Goal: Information Seeking & Learning: Learn about a topic

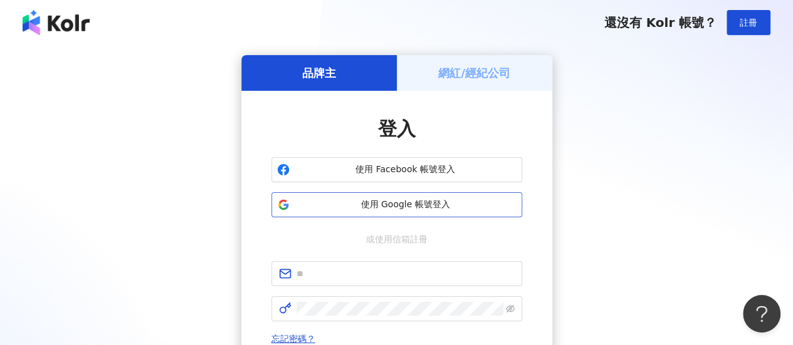
click at [390, 201] on span "使用 Google 帳號登入" at bounding box center [406, 205] width 222 height 13
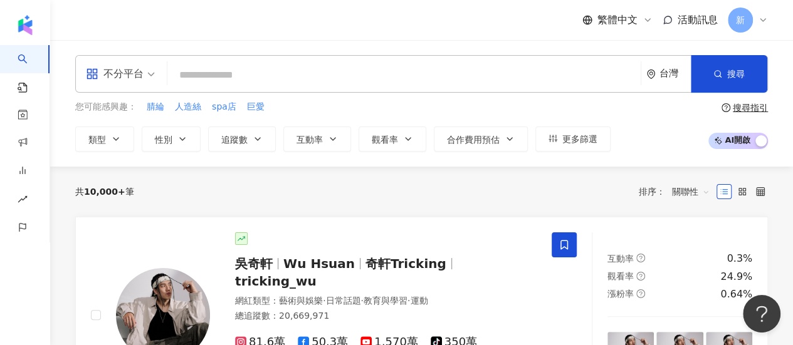
click at [165, 72] on div "不分平台 台灣 搜尋" at bounding box center [421, 74] width 693 height 38
click at [138, 76] on div "不分平台" at bounding box center [115, 74] width 58 height 20
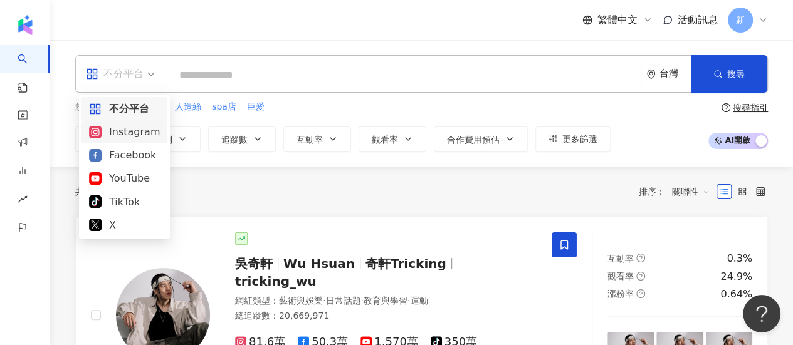
click at [120, 135] on div "Instagram" at bounding box center [124, 132] width 71 height 16
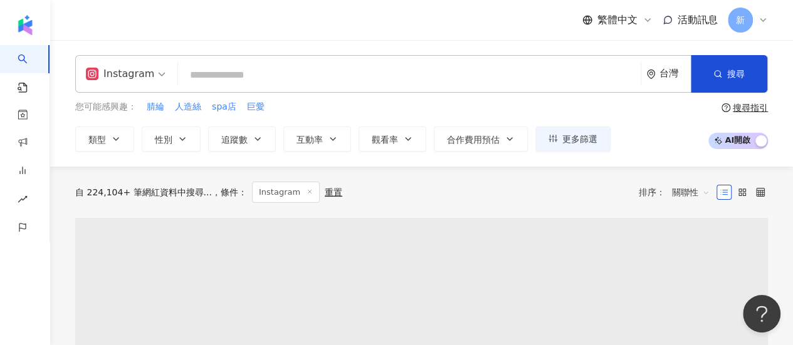
click at [233, 80] on input "search" at bounding box center [409, 75] width 453 height 24
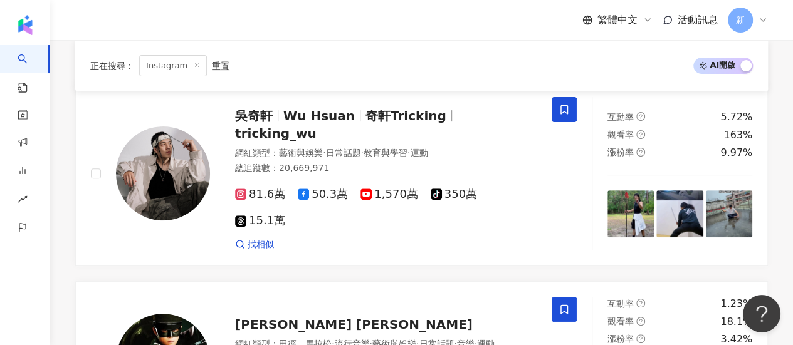
scroll to position [251, 0]
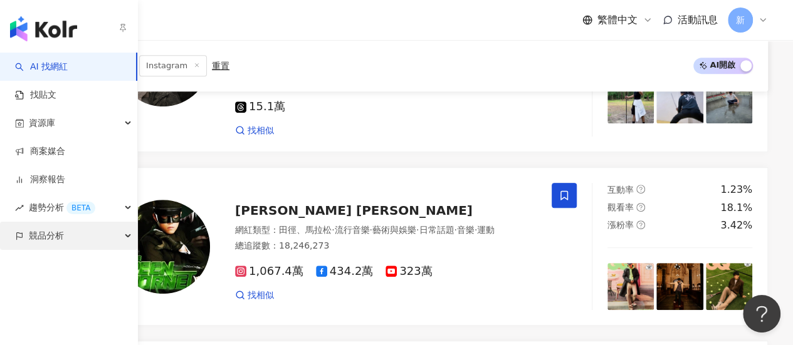
click at [65, 240] on div "競品分析" at bounding box center [68, 236] width 137 height 28
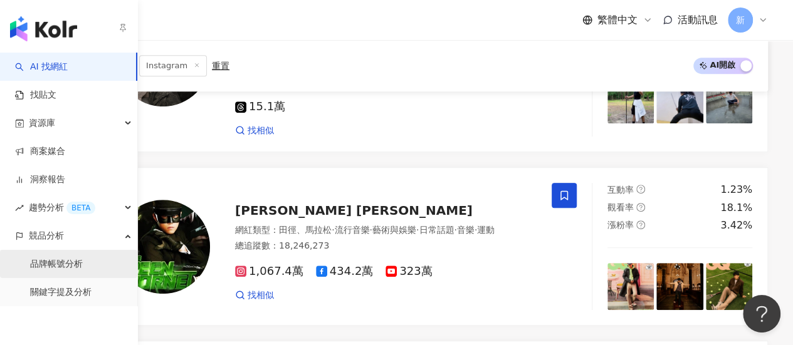
click at [80, 258] on link "品牌帳號分析" at bounding box center [56, 264] width 53 height 13
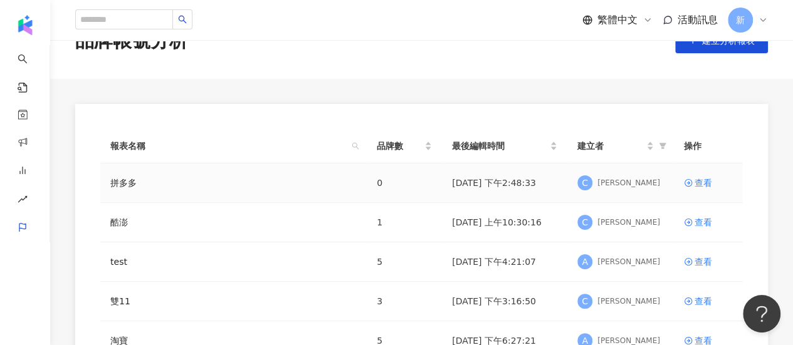
scroll to position [125, 0]
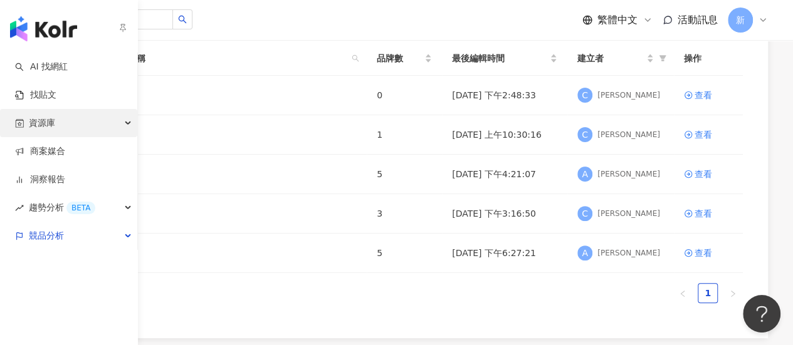
click at [65, 127] on div "資源庫" at bounding box center [68, 123] width 137 height 28
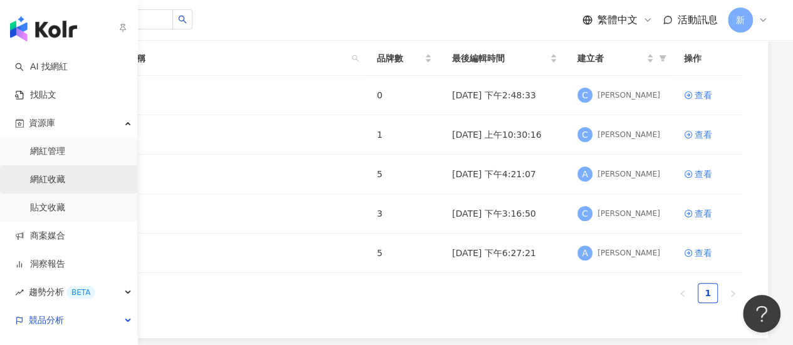
click at [58, 179] on link "網紅收藏" at bounding box center [47, 180] width 35 height 13
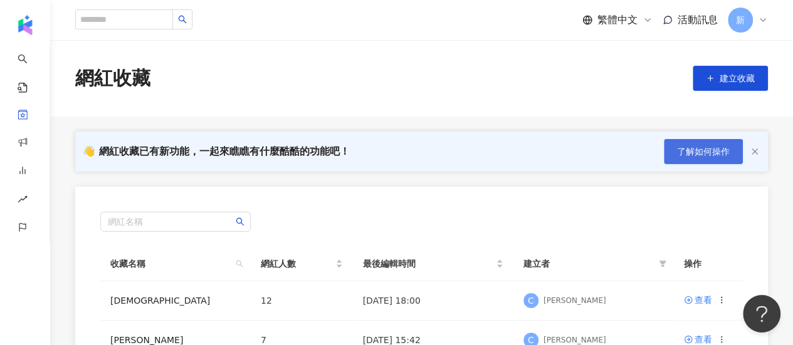
click at [704, 153] on span "了解如何操作" at bounding box center [703, 152] width 53 height 10
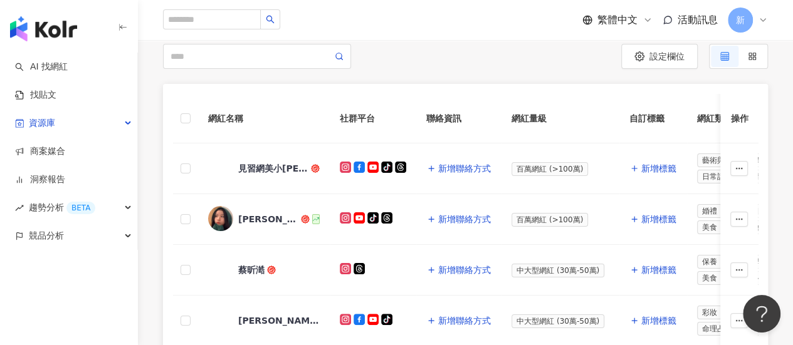
scroll to position [9, 0]
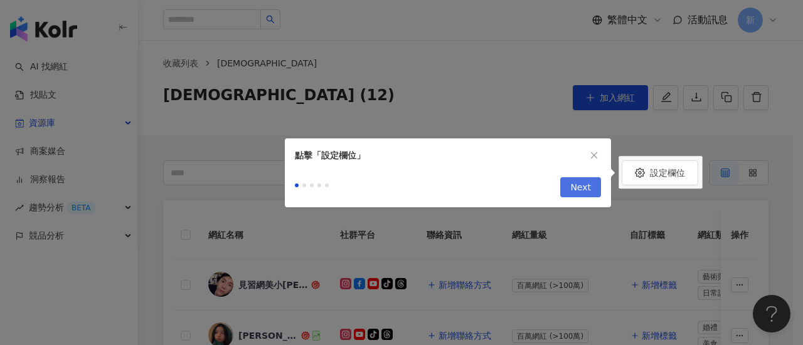
click at [588, 185] on span "Next" at bounding box center [580, 188] width 21 height 20
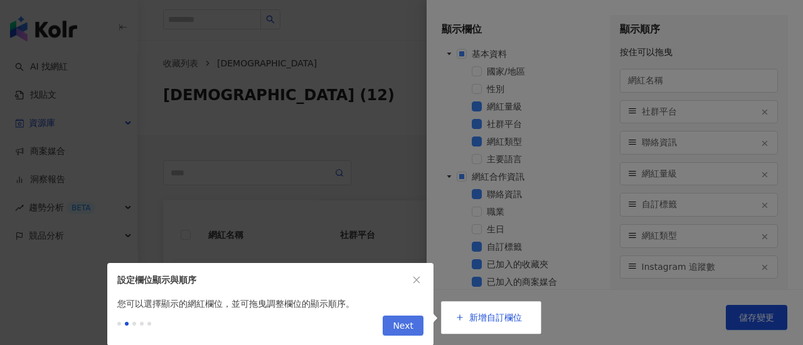
click at [412, 317] on span "Next" at bounding box center [403, 327] width 21 height 20
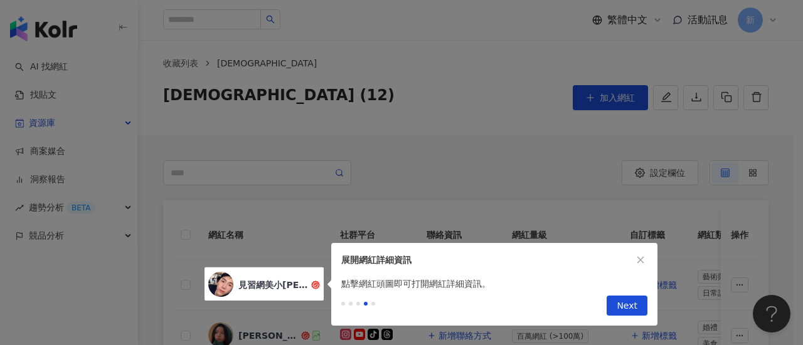
click at [626, 303] on span "Next" at bounding box center [626, 307] width 21 height 20
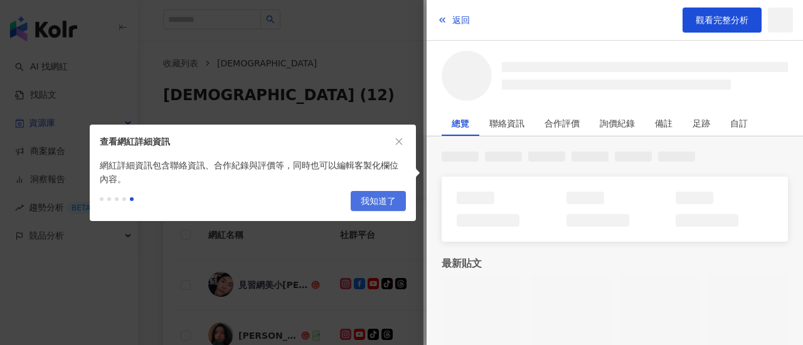
click at [384, 200] on span "我知道了" at bounding box center [378, 202] width 35 height 20
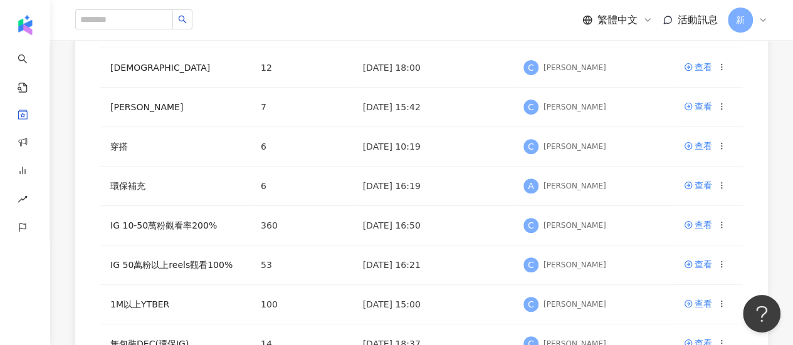
scroll to position [63, 0]
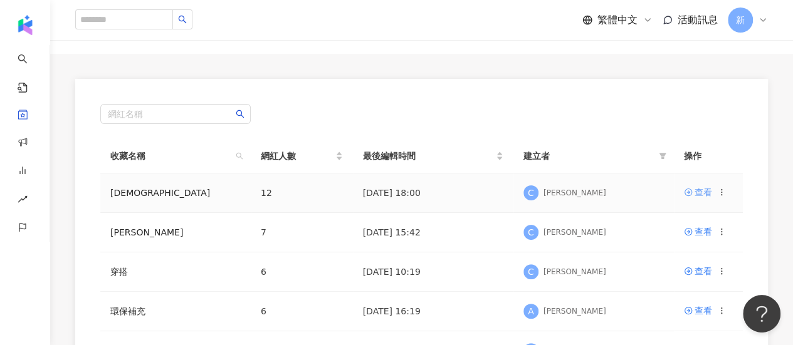
click at [706, 198] on div "查看" at bounding box center [704, 193] width 18 height 14
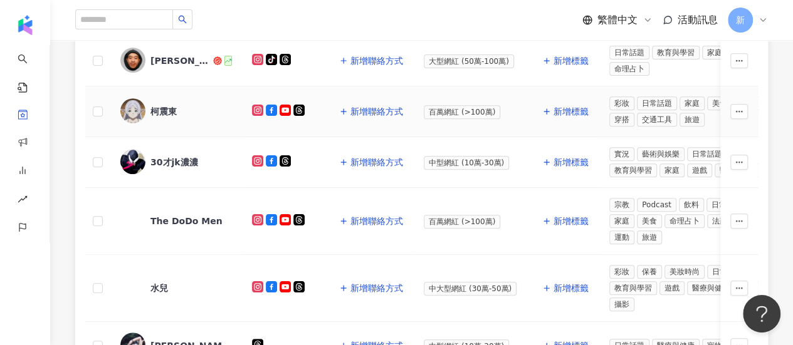
scroll to position [439, 0]
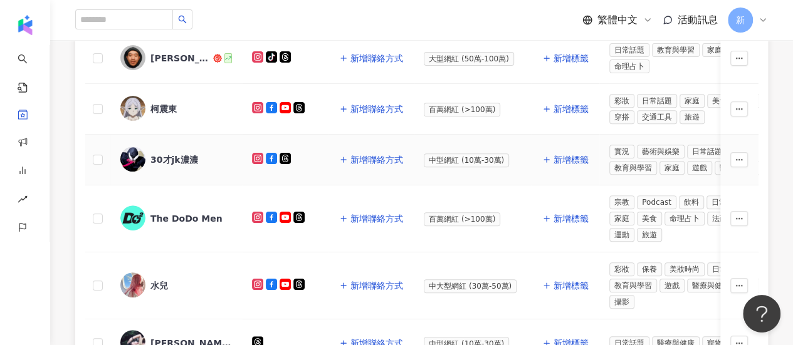
click at [260, 156] on icon at bounding box center [258, 159] width 6 height 6
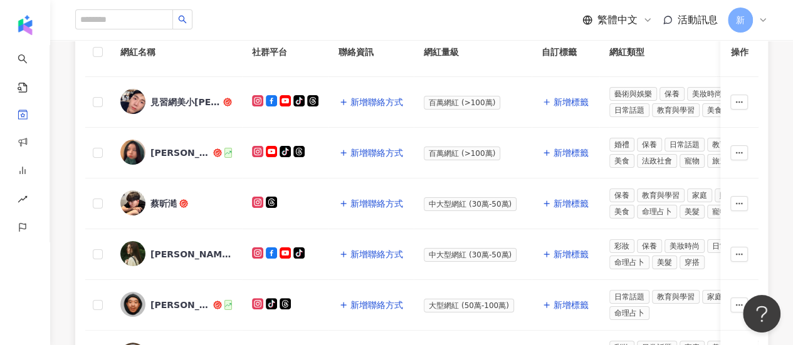
scroll to position [125, 0]
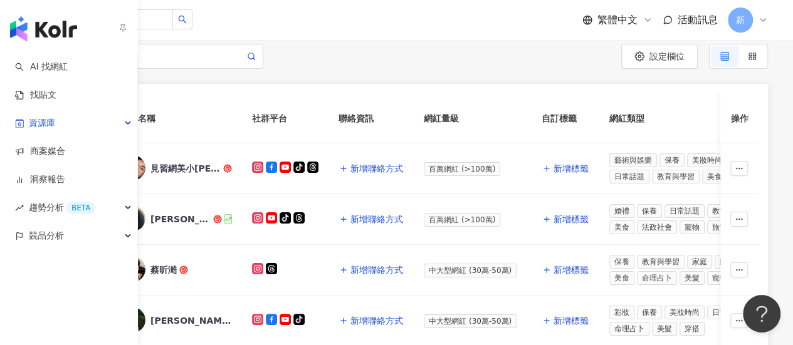
click at [18, 29] on img "button" at bounding box center [43, 28] width 67 height 25
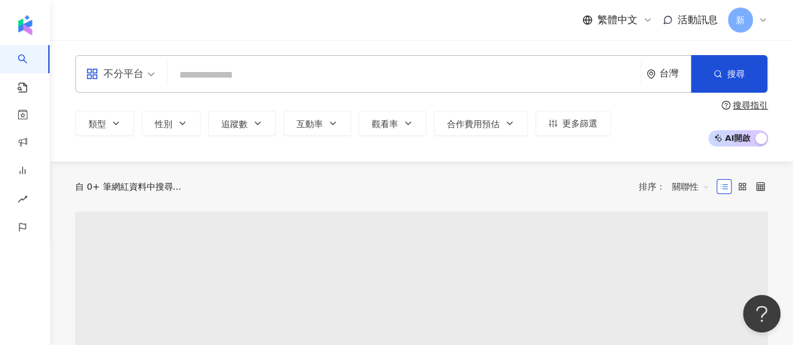
click at [129, 73] on div "不分平台" at bounding box center [115, 74] width 58 height 20
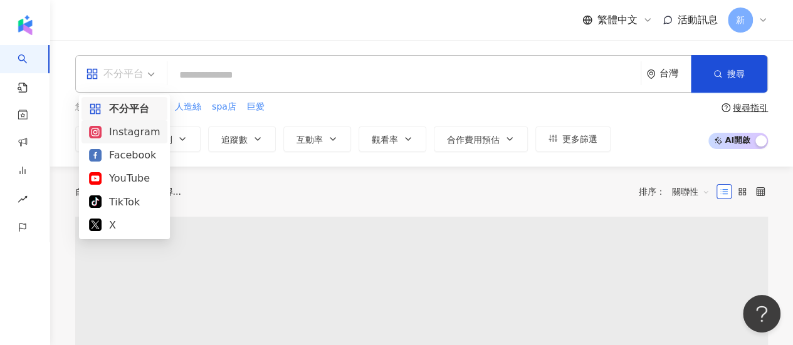
click at [133, 130] on div "Instagram" at bounding box center [124, 132] width 71 height 16
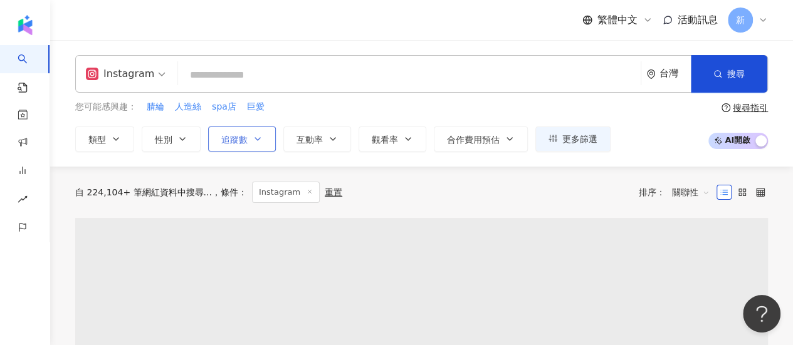
click at [258, 140] on icon "button" at bounding box center [258, 139] width 10 height 10
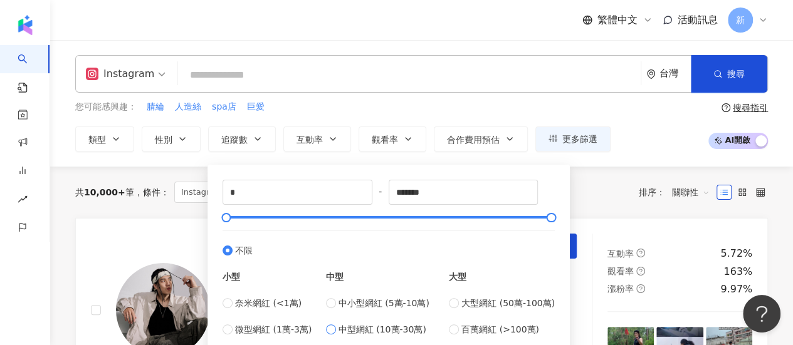
click at [359, 325] on span "中型網紅 (10萬-30萬)" at bounding box center [383, 330] width 88 height 14
type input "******"
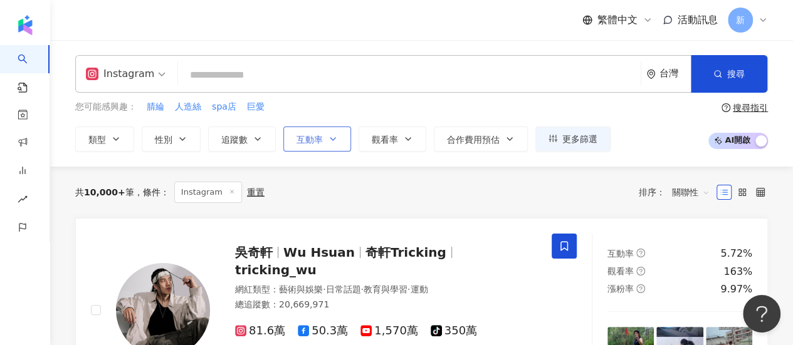
click at [297, 142] on span "互動率" at bounding box center [310, 140] width 26 height 10
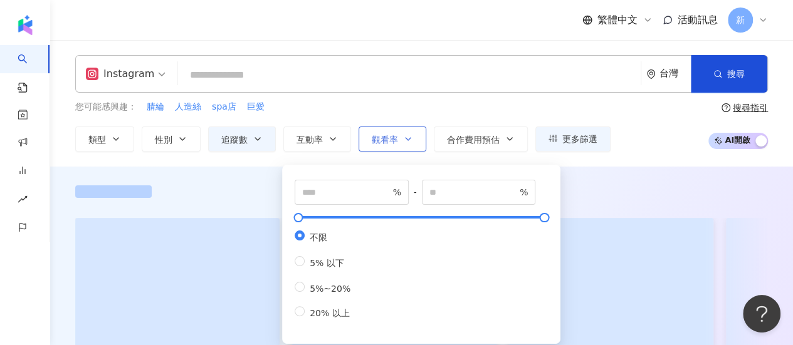
click at [395, 143] on span "觀看率" at bounding box center [385, 140] width 26 height 10
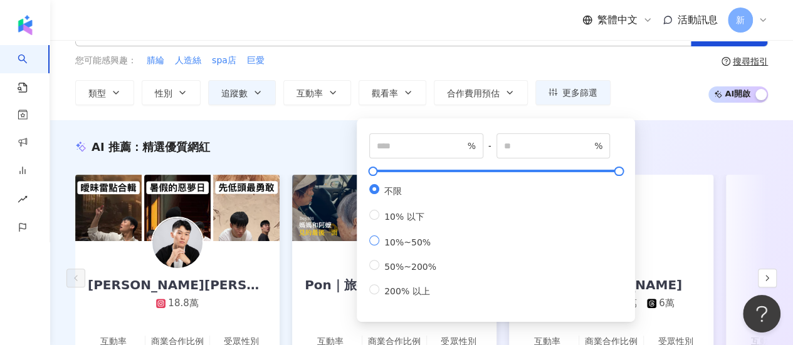
scroll to position [125, 0]
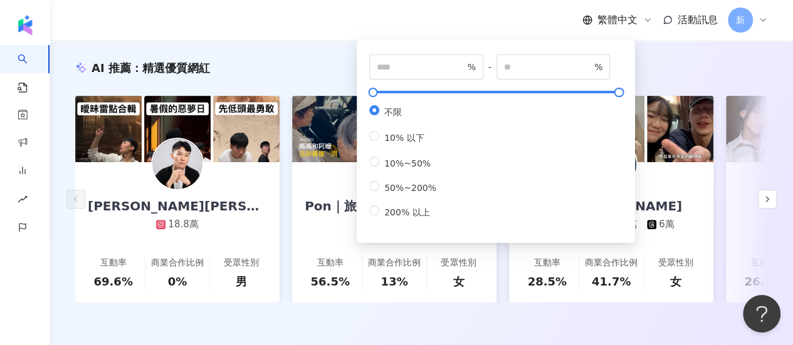
click at [336, 53] on div "AI 推薦 ： 精選優質網紅 王惟漢Kevin 18.8萬 互動率 69.6% 商業合作比例 0% 受眾性別 男 Pon｜旅行食記｜豐盛生活 ｜穿搭分享 17…" at bounding box center [421, 194] width 743 height 307
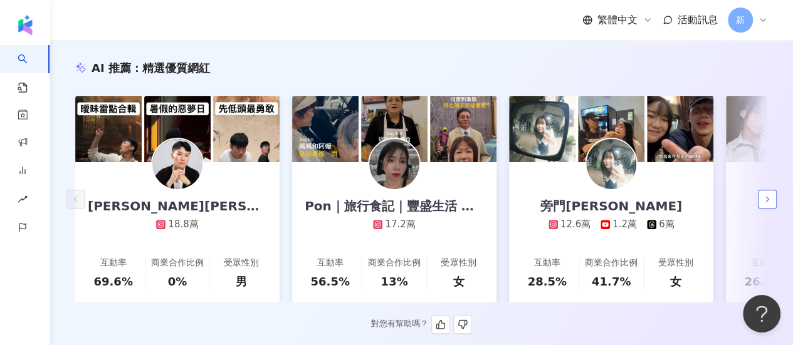
click at [761, 208] on button "button" at bounding box center [767, 199] width 19 height 19
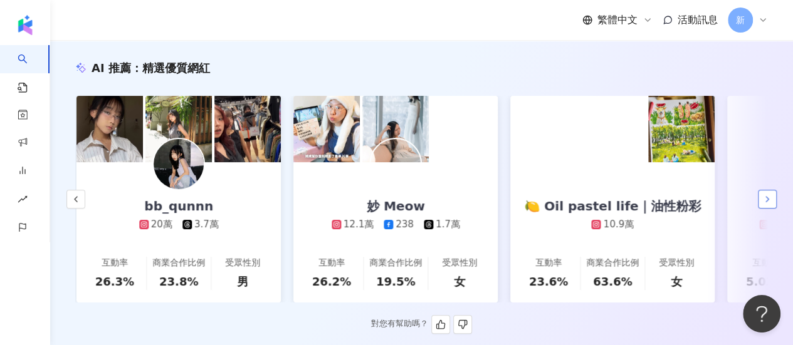
scroll to position [0, 651]
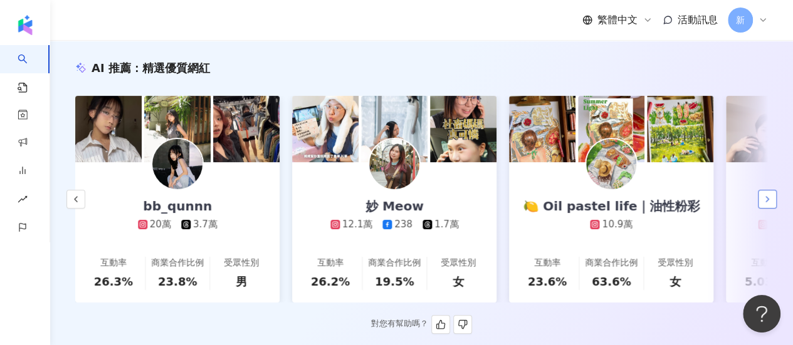
click at [761, 208] on button "button" at bounding box center [767, 199] width 19 height 19
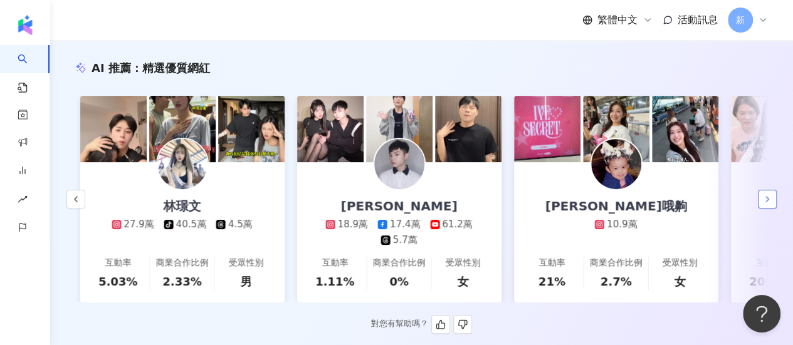
scroll to position [0, 1302]
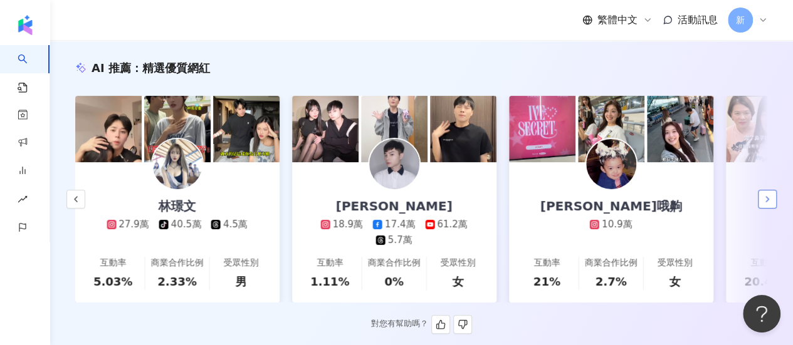
click at [761, 208] on button "button" at bounding box center [767, 199] width 19 height 19
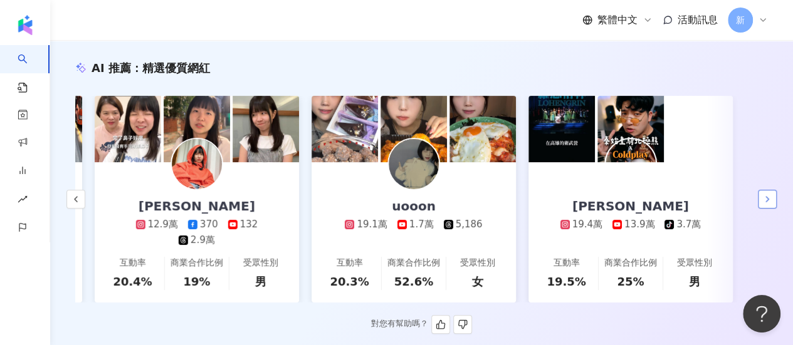
scroll to position [0, 1936]
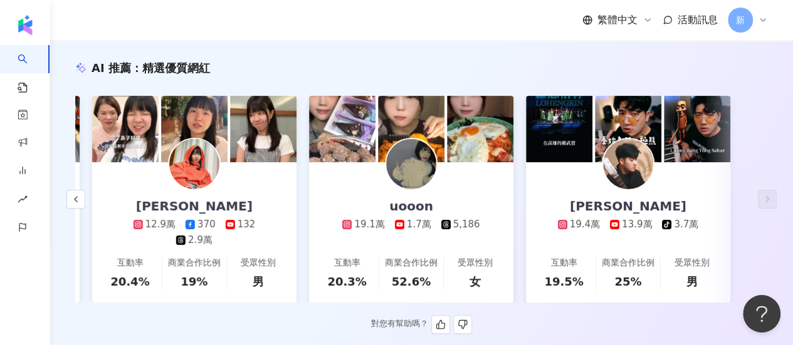
click at [576, 223] on div "19.4萬" at bounding box center [585, 224] width 30 height 13
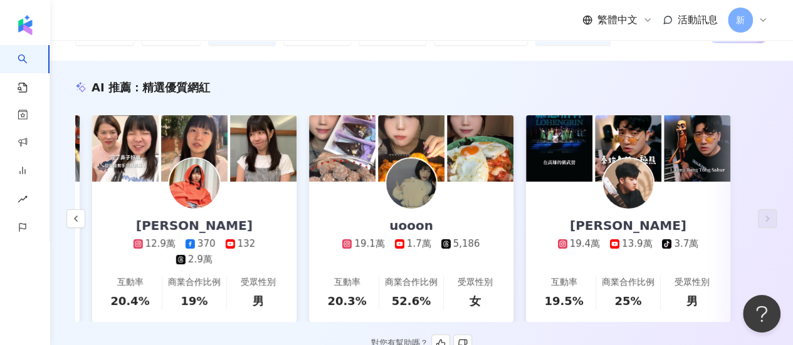
scroll to position [0, 0]
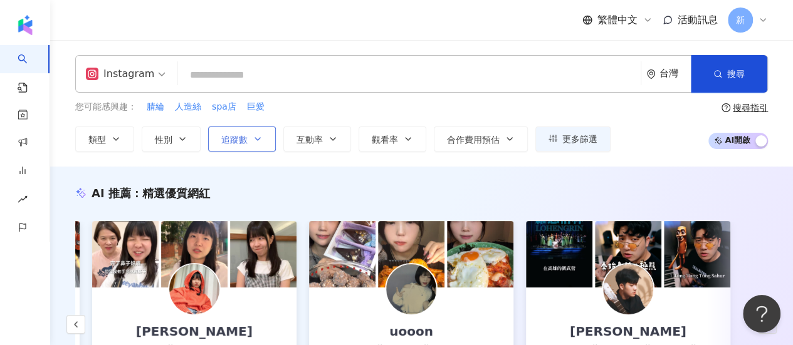
click at [248, 146] on button "追蹤數" at bounding box center [242, 139] width 68 height 25
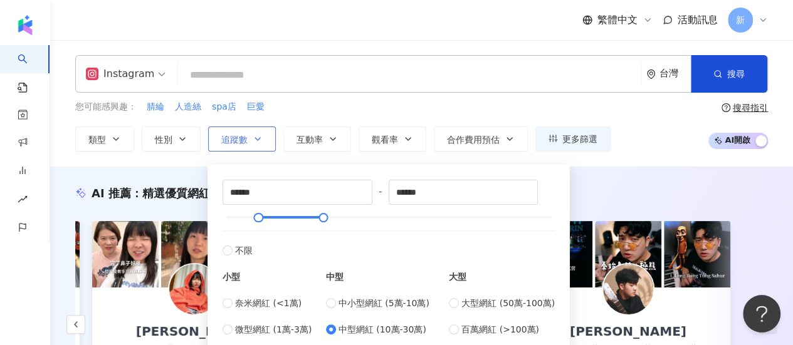
click at [248, 146] on button "追蹤數" at bounding box center [242, 139] width 68 height 25
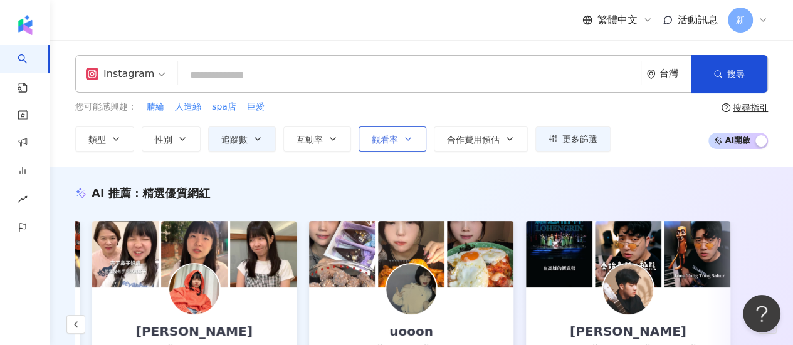
click at [380, 140] on span "觀看率" at bounding box center [385, 140] width 26 height 10
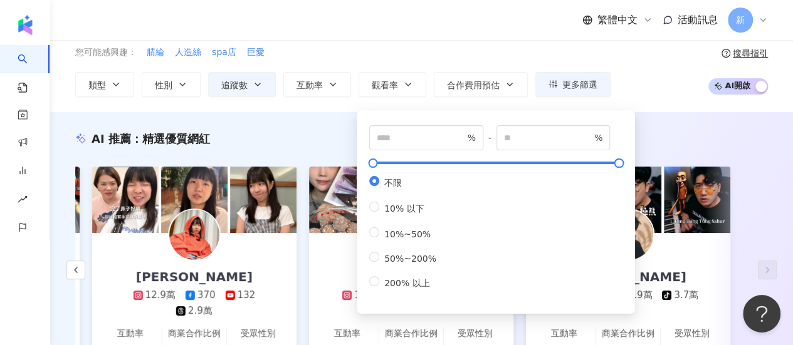
scroll to position [125, 0]
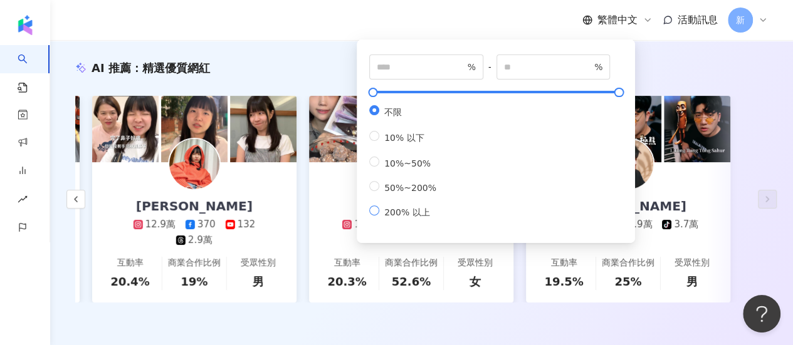
click at [380, 218] on span "200% 以上" at bounding box center [406, 213] width 55 height 10
type input "***"
click at [672, 66] on div "AI 推薦 ： 精選優質網紅" at bounding box center [421, 68] width 693 height 16
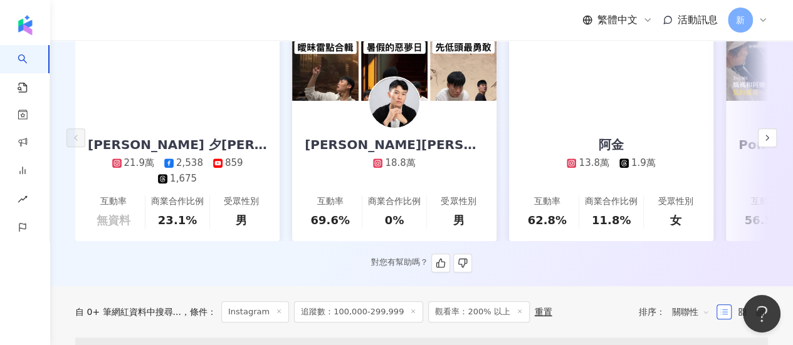
scroll to position [125, 0]
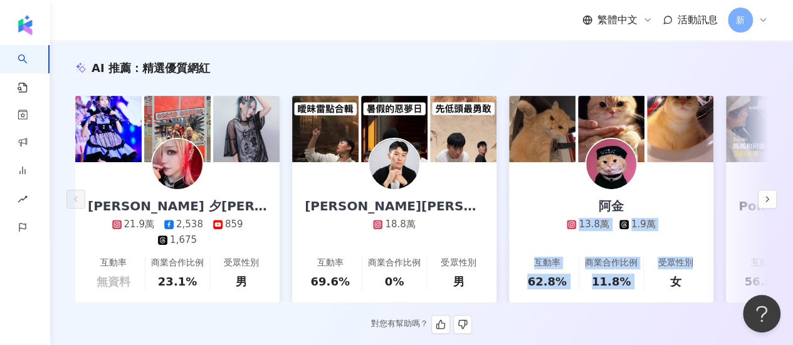
drag, startPoint x: 688, startPoint y: 218, endPoint x: 524, endPoint y: 219, distance: 164.3
click at [524, 219] on div "Yuki Rubymoon 夕比月露 21.9萬 2,538 859 1,675 互動率 無資料 商業合作比例 23.1% 受眾性別 男 王惟漢Kevin 1…" at bounding box center [421, 199] width 693 height 207
click at [772, 203] on button "button" at bounding box center [767, 199] width 19 height 19
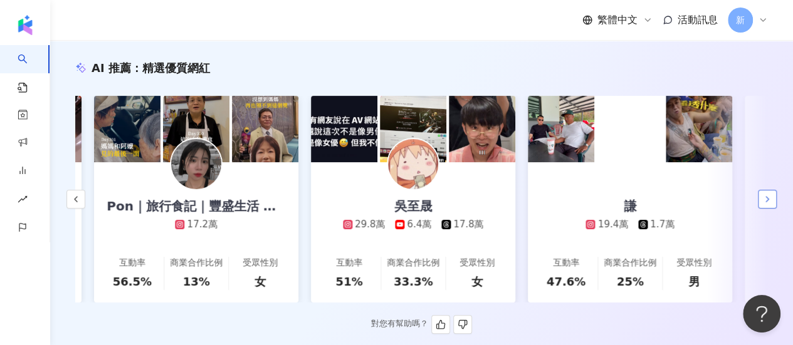
scroll to position [0, 651]
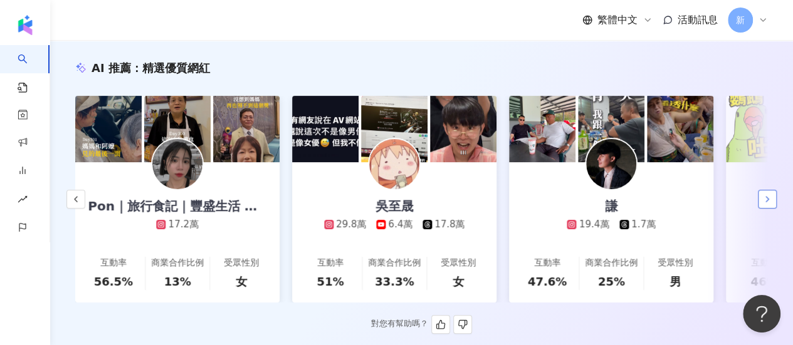
click at [758, 201] on button "button" at bounding box center [767, 199] width 19 height 19
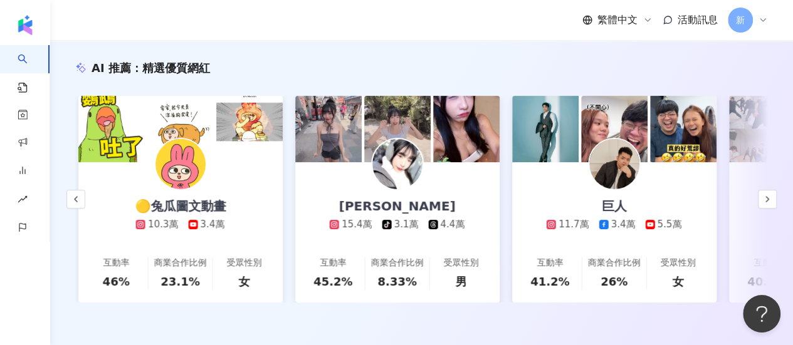
scroll to position [0, 1302]
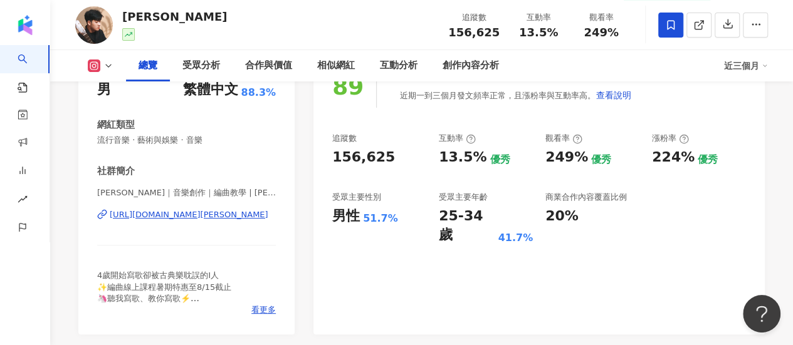
click at [184, 216] on div "https://www.instagram.com/louis._.0308/" at bounding box center [189, 214] width 159 height 11
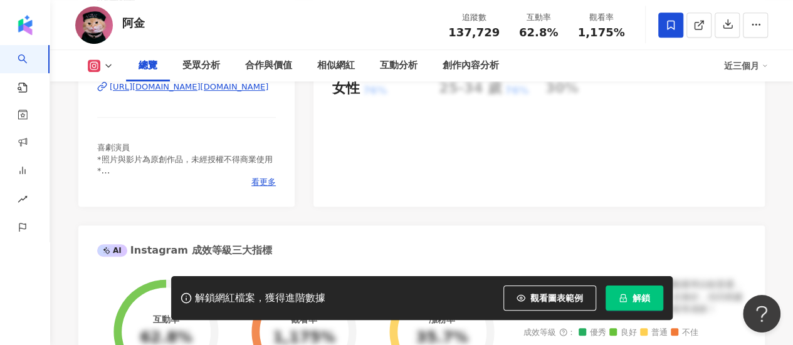
click at [214, 93] on div "[URL][DOMAIN_NAME][DOMAIN_NAME]" at bounding box center [189, 87] width 159 height 11
click at [209, 93] on div "[URL][DOMAIN_NAME][DOMAIN_NAME]" at bounding box center [189, 87] width 159 height 11
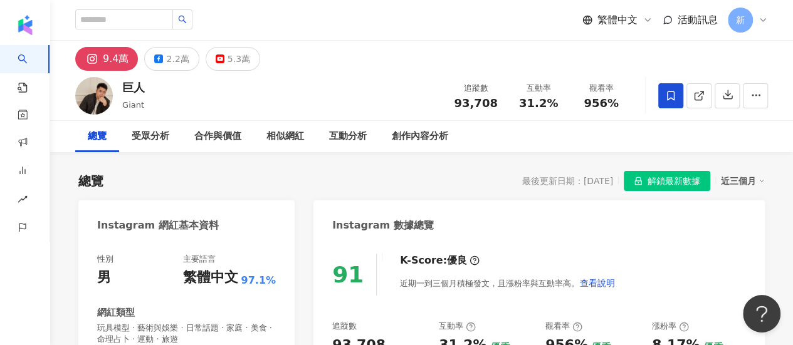
scroll to position [125, 0]
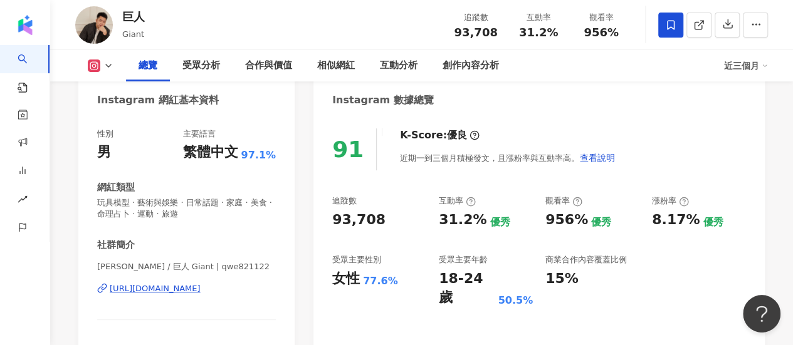
click at [171, 292] on div "https://www.instagram.com/qwe821122/" at bounding box center [155, 288] width 91 height 11
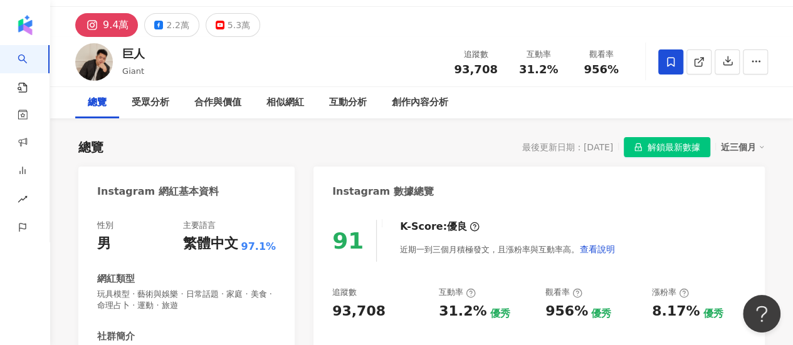
scroll to position [0, 0]
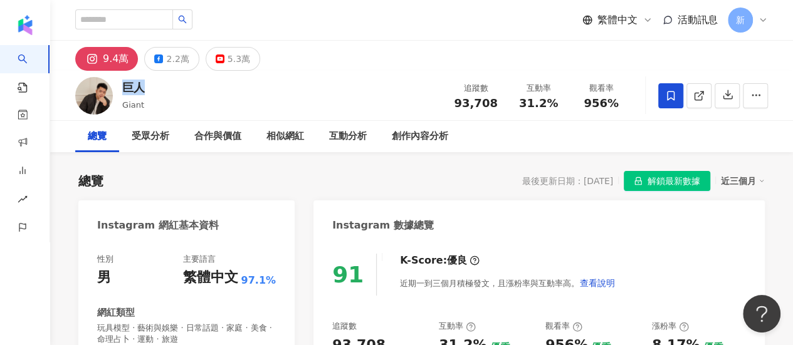
drag, startPoint x: 153, startPoint y: 92, endPoint x: 125, endPoint y: 91, distance: 27.6
click at [125, 91] on div "巨人 Giant 追蹤數 93,708 互動率 31.2% 觀看率 956%" at bounding box center [421, 96] width 743 height 50
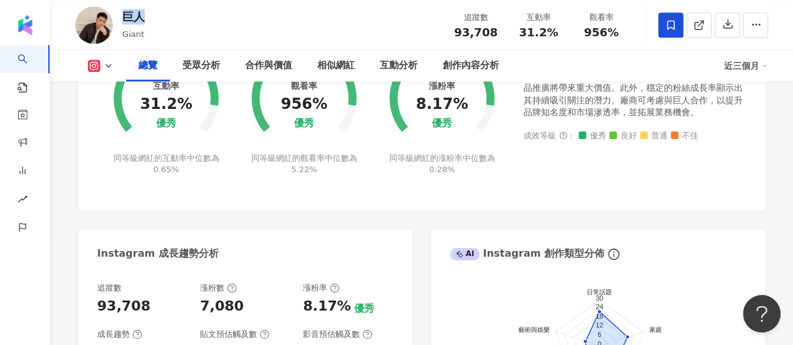
scroll to position [564, 0]
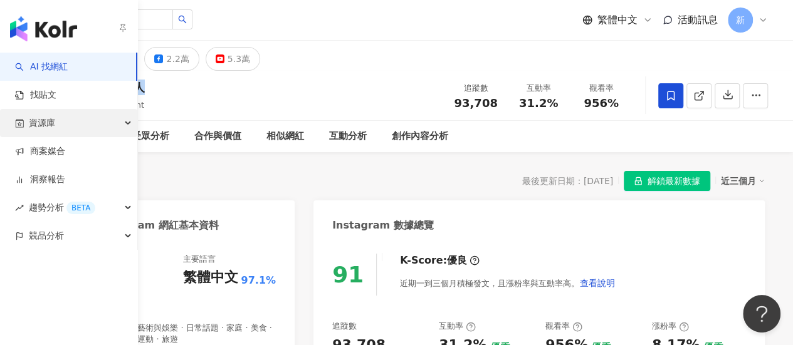
click at [79, 117] on div "資源庫" at bounding box center [68, 123] width 137 height 28
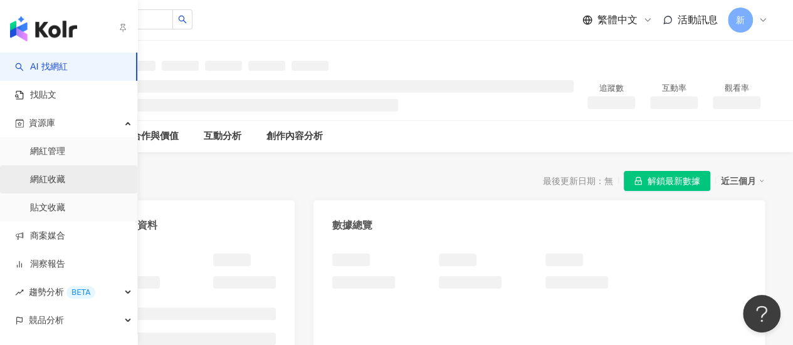
click at [55, 175] on link "網紅收藏" at bounding box center [47, 180] width 35 height 13
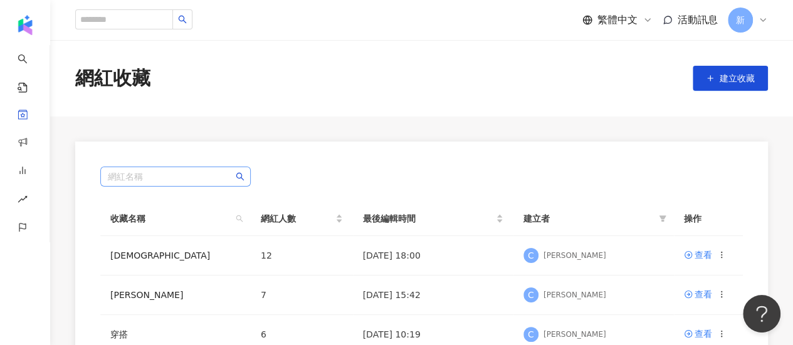
click at [173, 175] on input "search" at bounding box center [175, 176] width 135 height 19
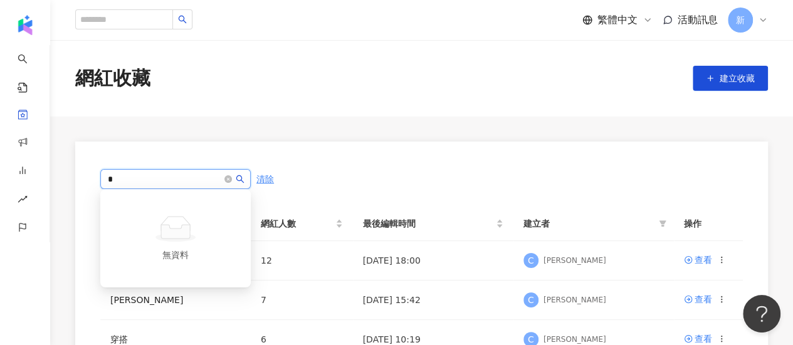
type input "**"
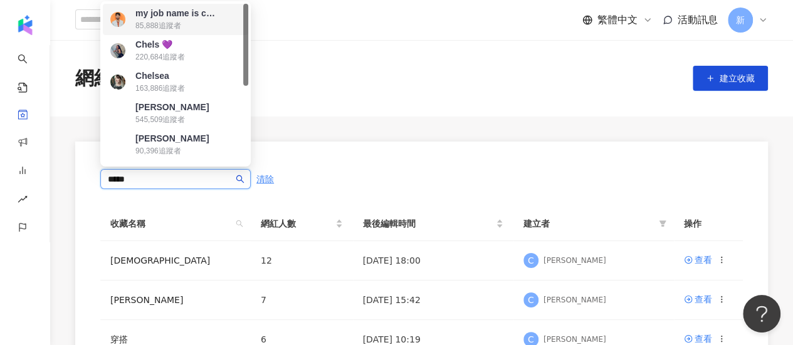
type input "*****"
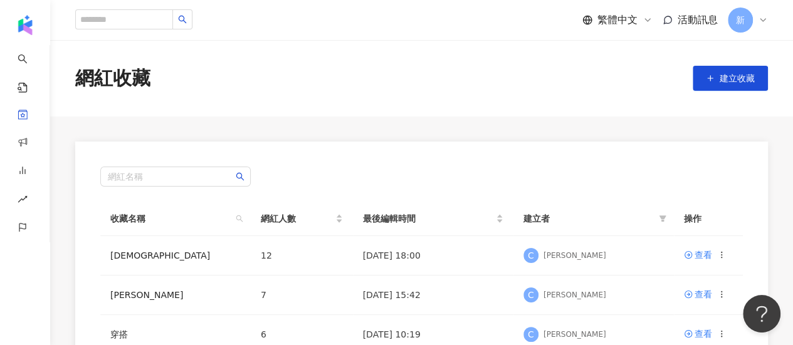
click at [131, 219] on span "收藏名稱" at bounding box center [170, 219] width 120 height 14
click at [250, 214] on th "收藏名稱" at bounding box center [175, 219] width 150 height 34
click at [245, 219] on span at bounding box center [239, 218] width 13 height 19
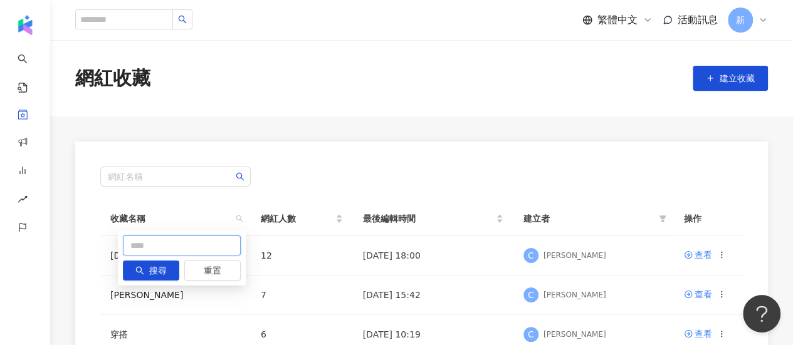
click at [194, 243] on input "text" at bounding box center [182, 246] width 118 height 20
type input "****"
click at [159, 277] on span "搜尋" at bounding box center [158, 271] width 18 height 20
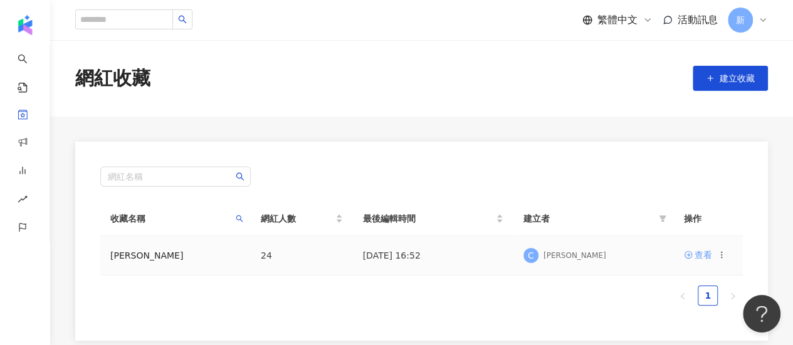
click at [705, 255] on div "查看" at bounding box center [704, 255] width 18 height 14
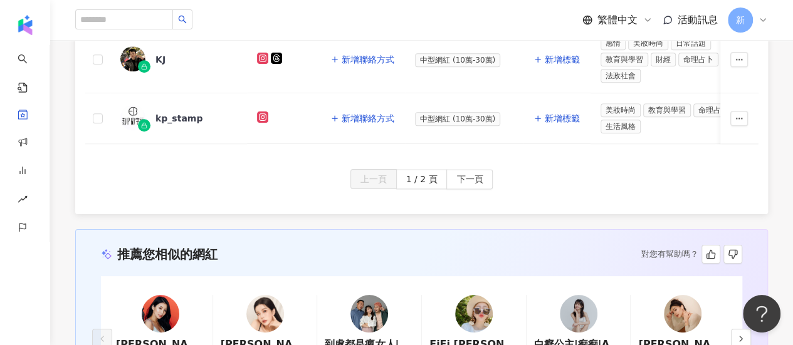
scroll to position [874, 0]
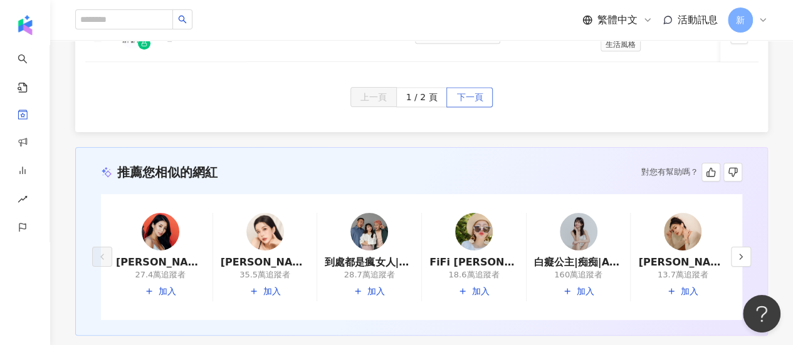
click at [471, 91] on span "下一頁" at bounding box center [469, 98] width 26 height 20
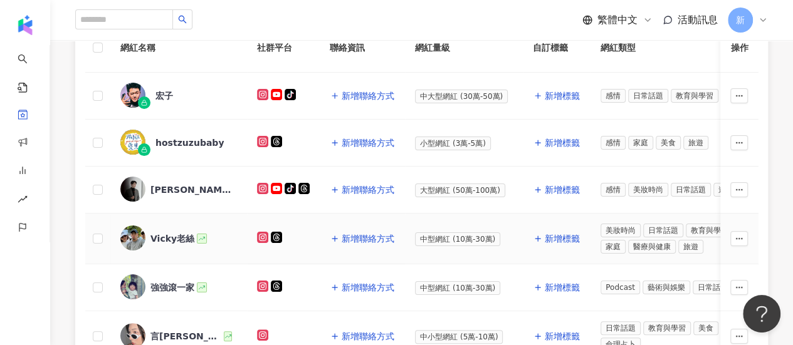
scroll to position [184, 0]
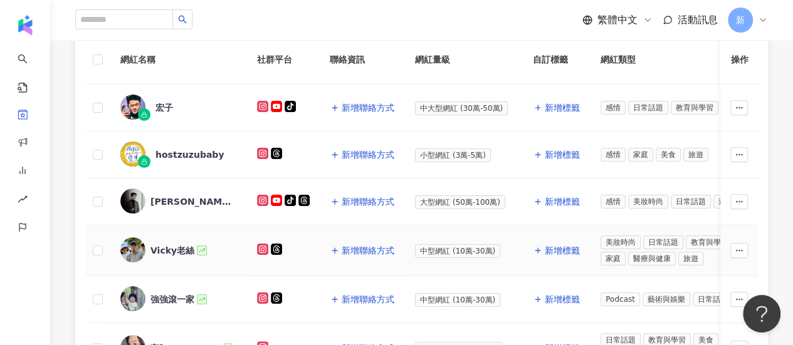
click at [264, 246] on icon at bounding box center [263, 249] width 6 height 6
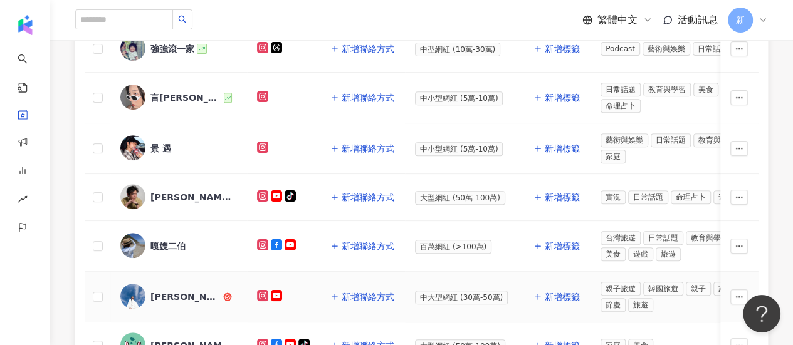
scroll to position [310, 0]
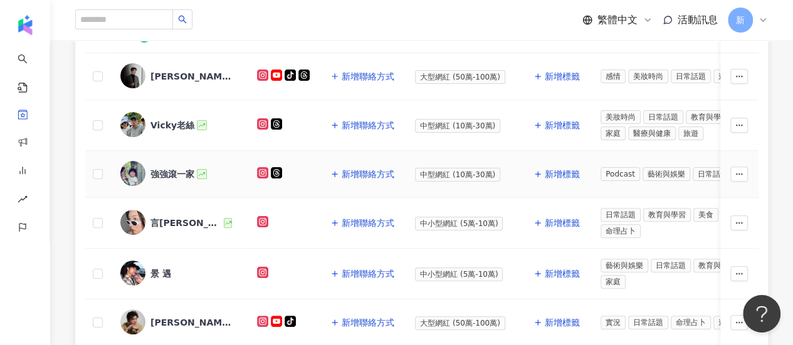
click at [261, 169] on rect at bounding box center [262, 173] width 9 height 9
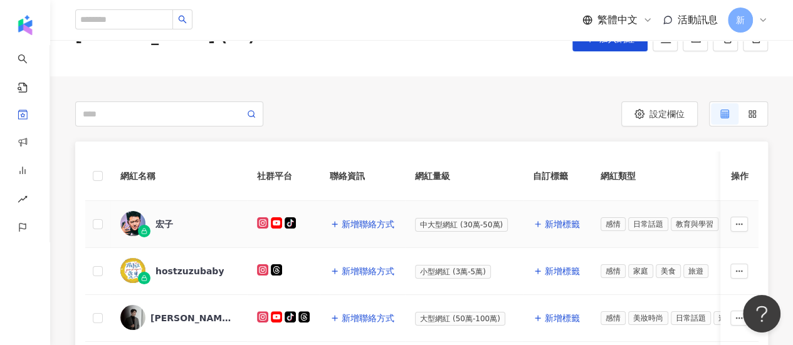
scroll to position [0, 0]
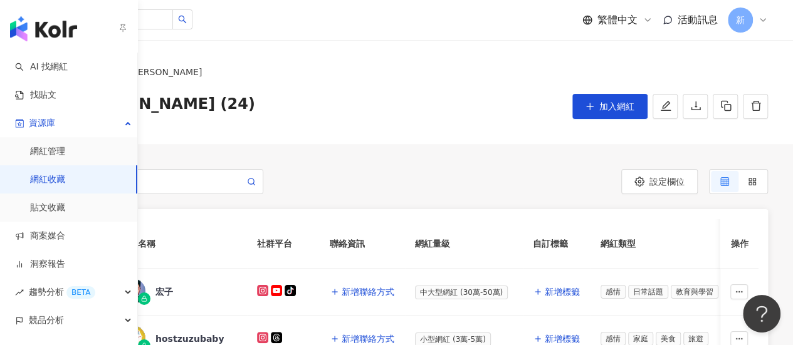
drag, startPoint x: 47, startPoint y: 34, endPoint x: 29, endPoint y: 24, distance: 20.8
click at [29, 24] on img "button" at bounding box center [43, 28] width 67 height 25
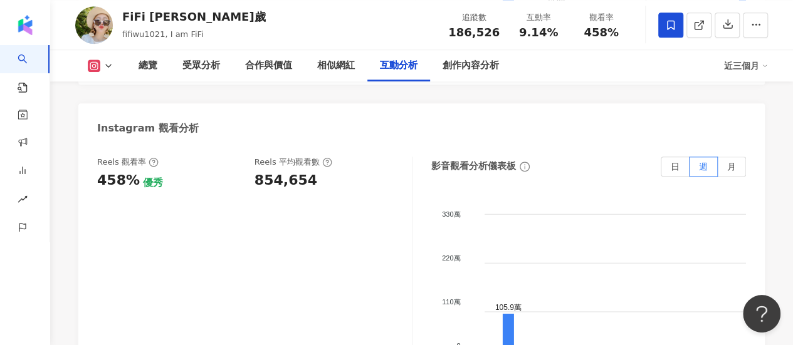
scroll to position [3010, 0]
